Goal: Information Seeking & Learning: Learn about a topic

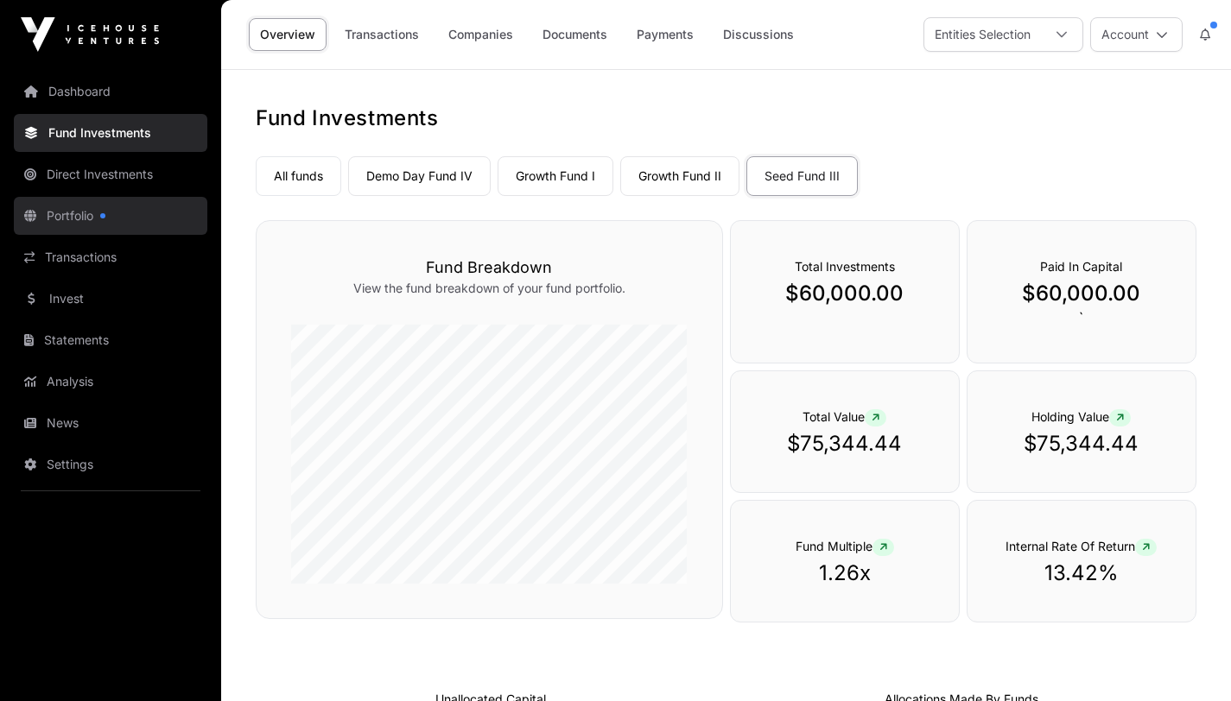
click at [63, 212] on link "Portfolio" at bounding box center [110, 216] width 193 height 38
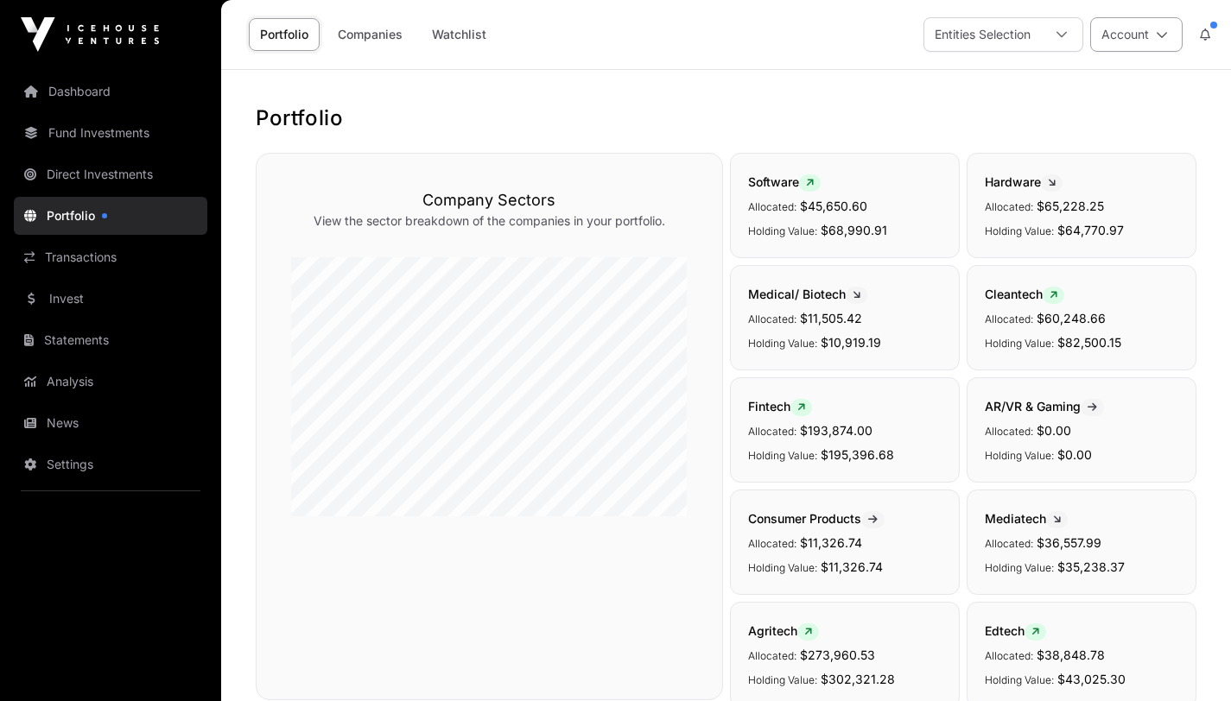
click at [1163, 38] on icon at bounding box center [1162, 35] width 12 height 12
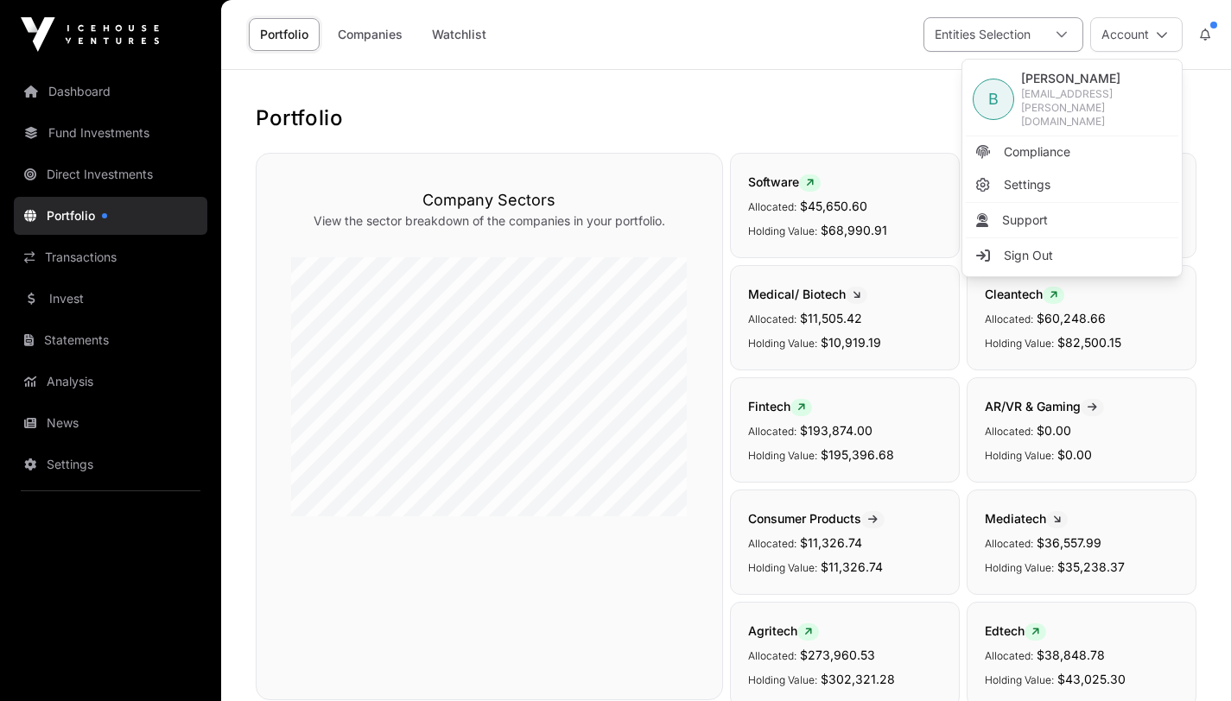
click at [1064, 29] on icon at bounding box center [1061, 35] width 12 height 12
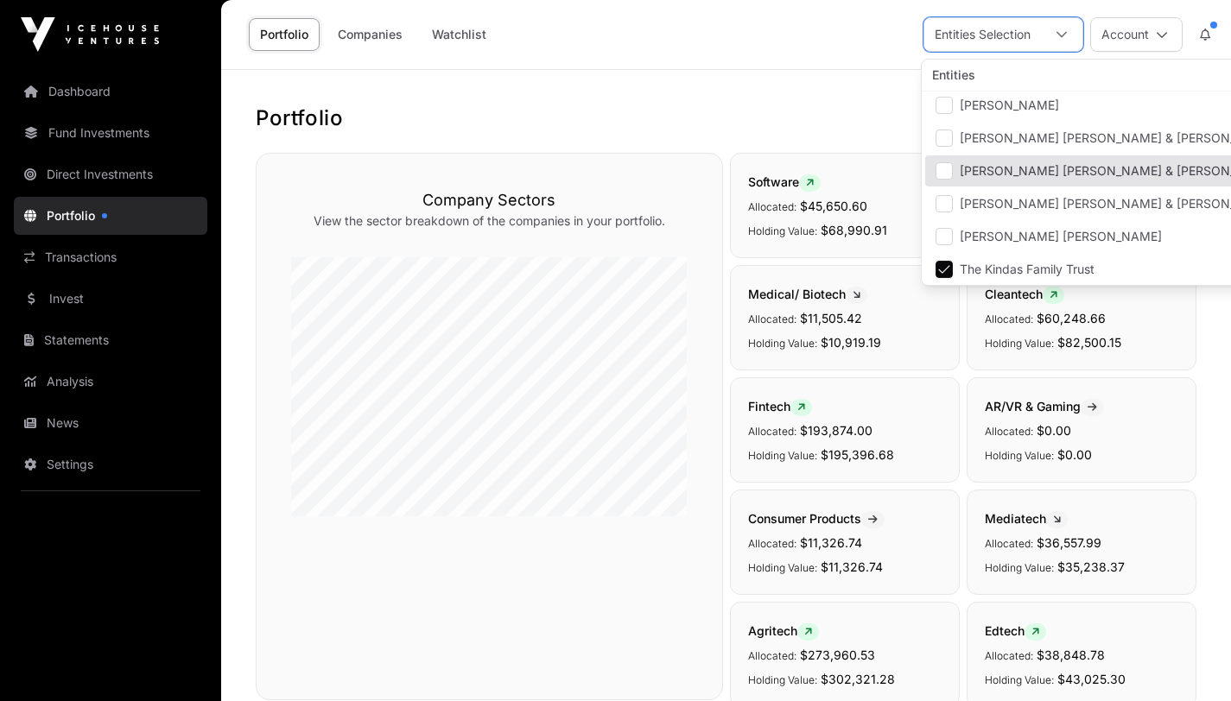
scroll to position [69, 0]
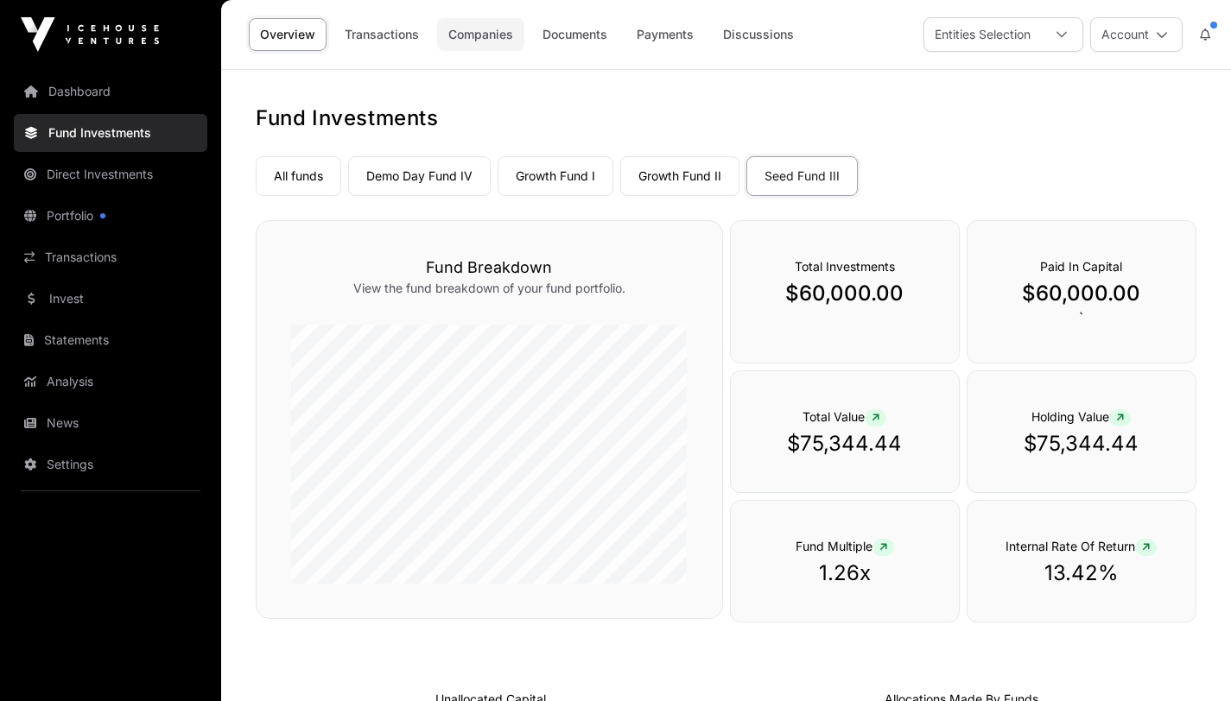
click at [472, 34] on link "Companies" at bounding box center [480, 34] width 87 height 33
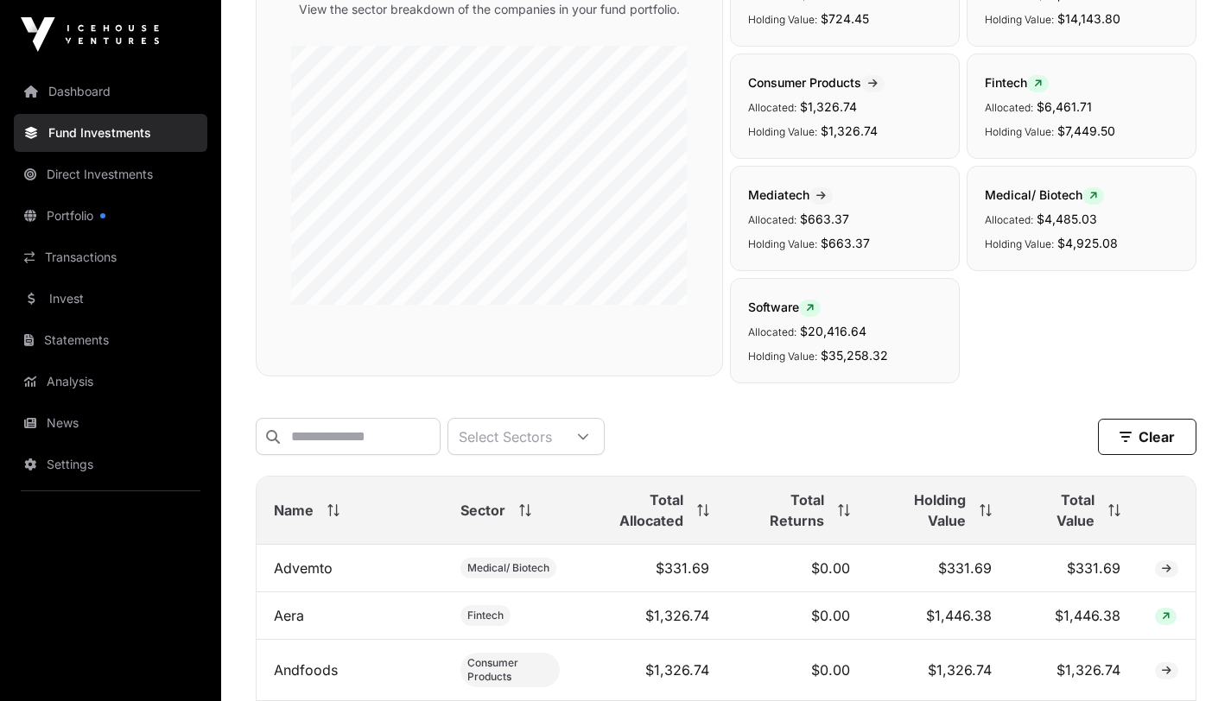
scroll to position [211, 0]
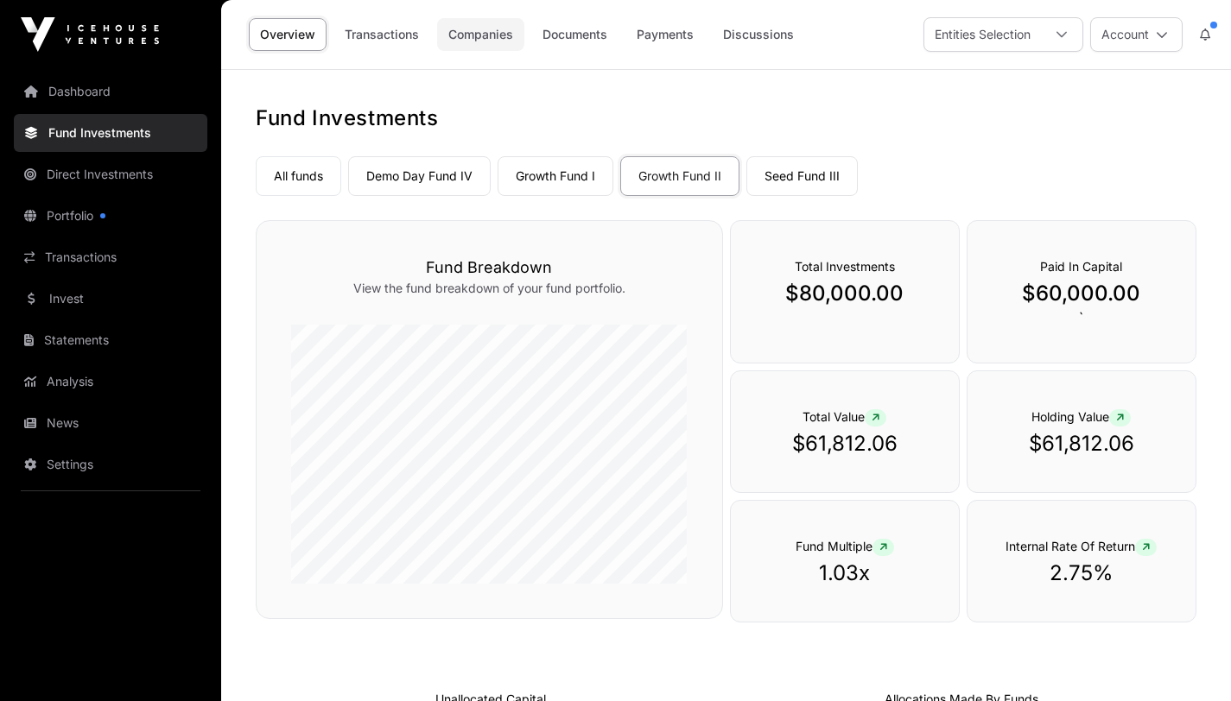
click at [472, 36] on link "Companies" at bounding box center [480, 34] width 87 height 33
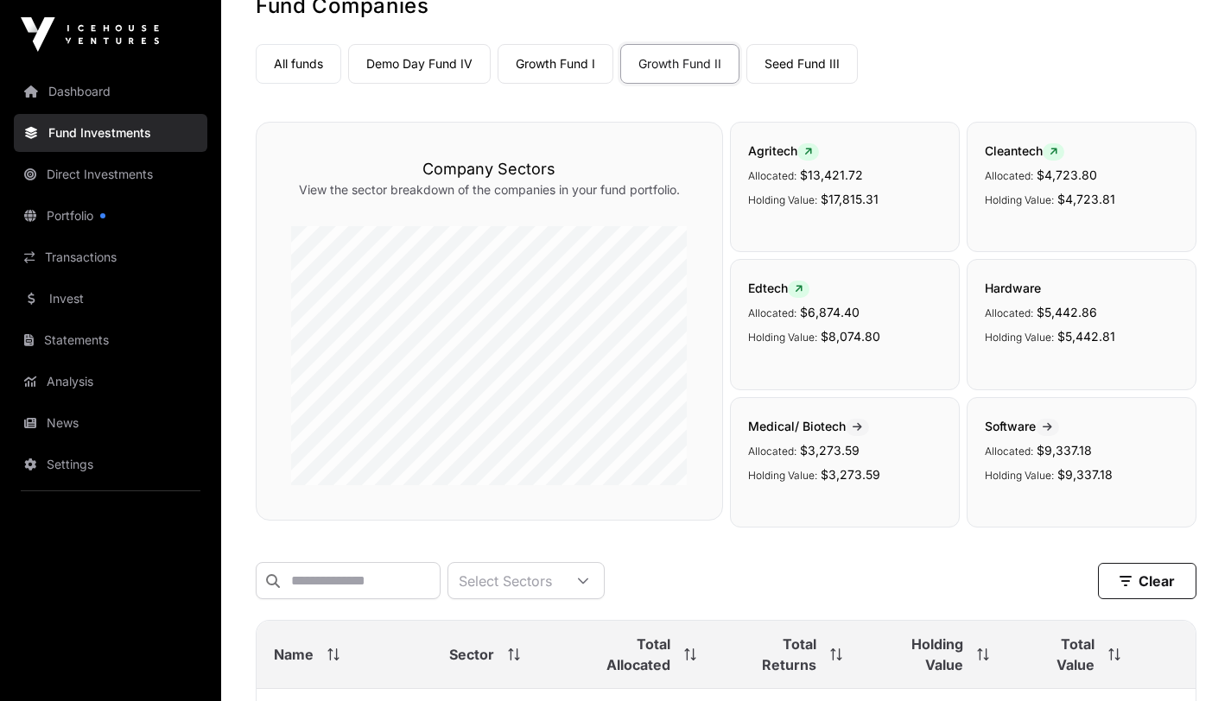
scroll to position [91, 0]
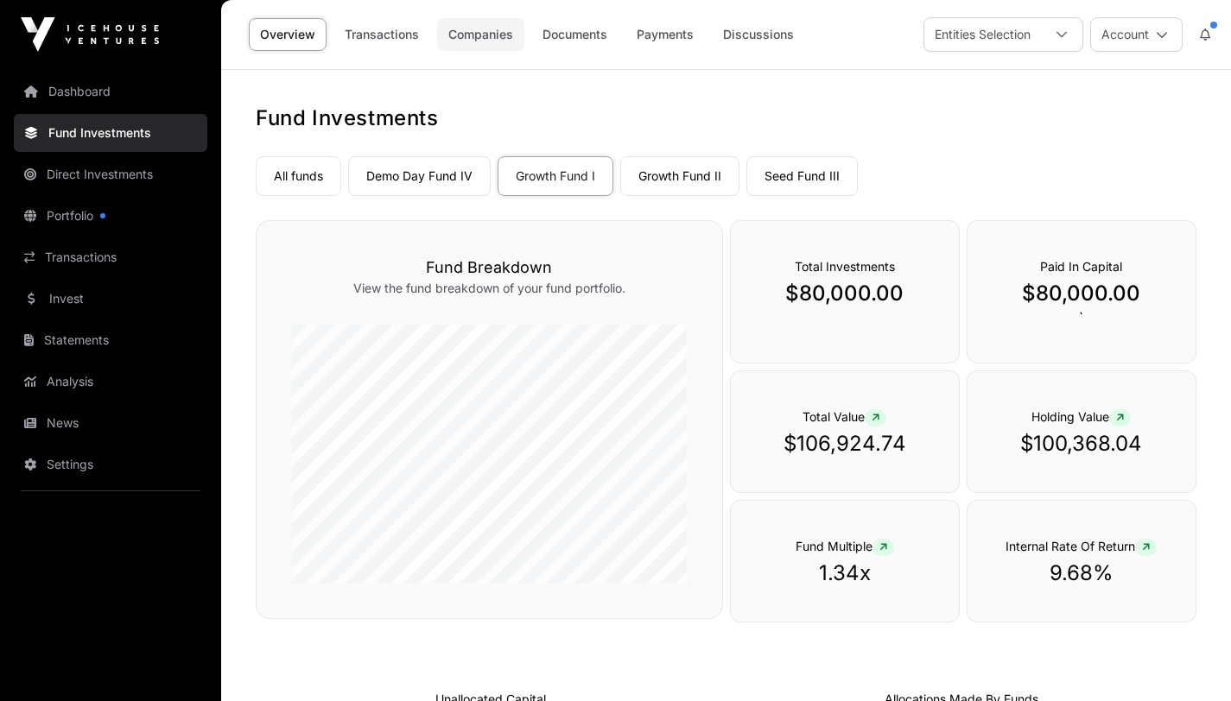
click at [479, 36] on link "Companies" at bounding box center [480, 34] width 87 height 33
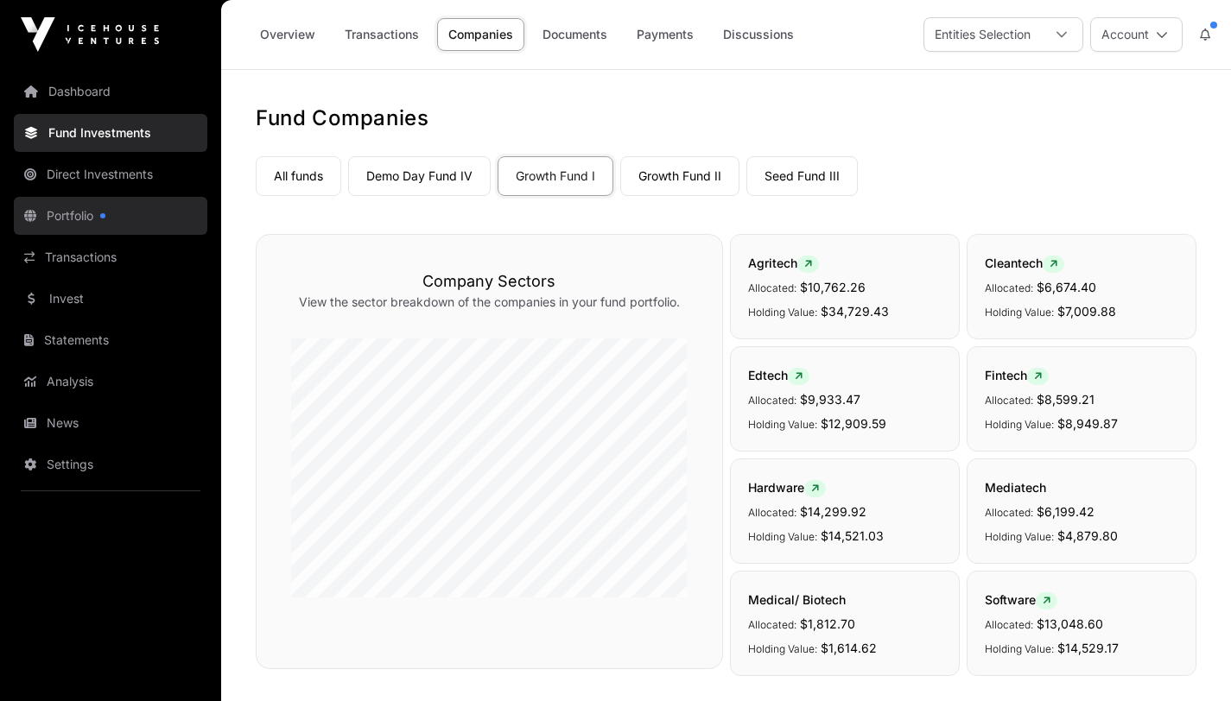
click at [66, 215] on link "Portfolio" at bounding box center [110, 216] width 193 height 38
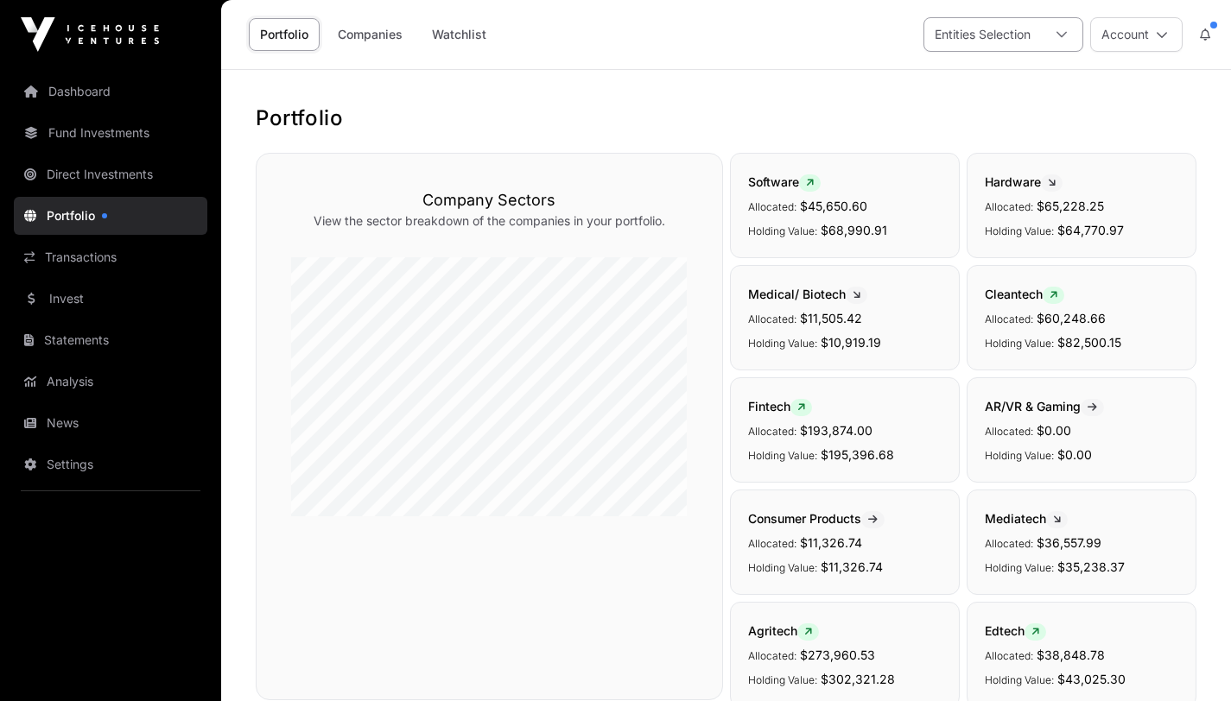
click at [1061, 39] on icon at bounding box center [1061, 35] width 12 height 12
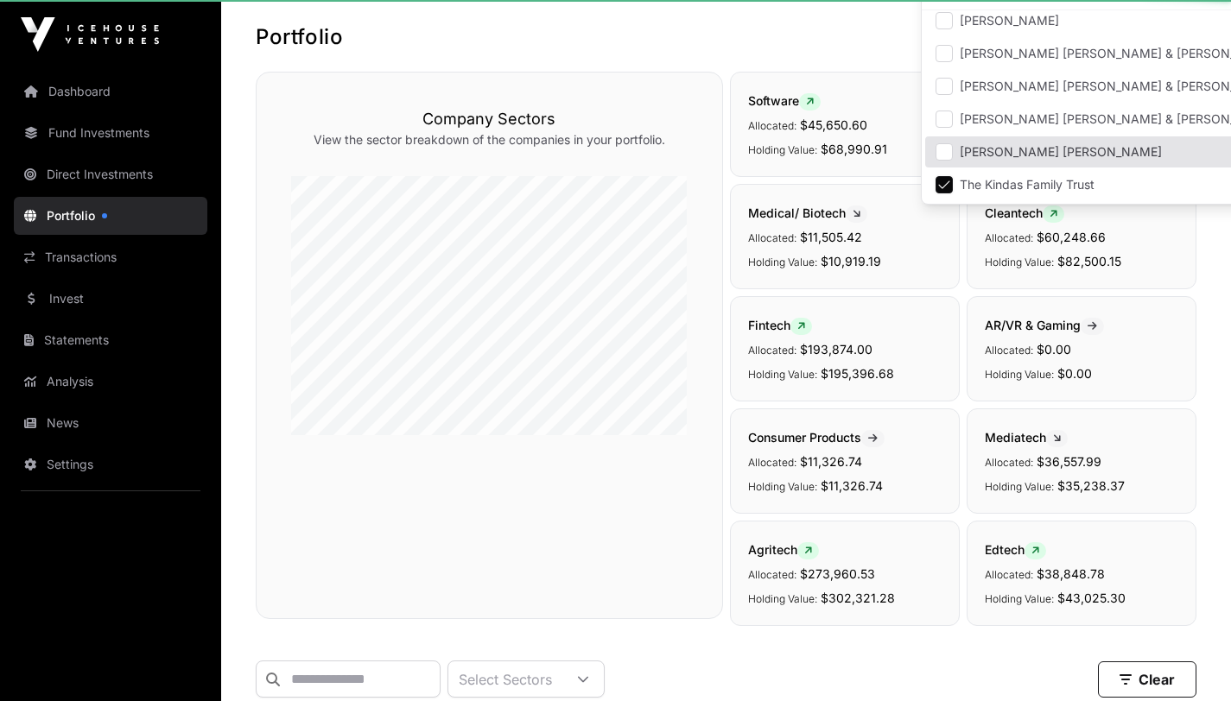
scroll to position [406, 0]
